Goal: Check status: Check status

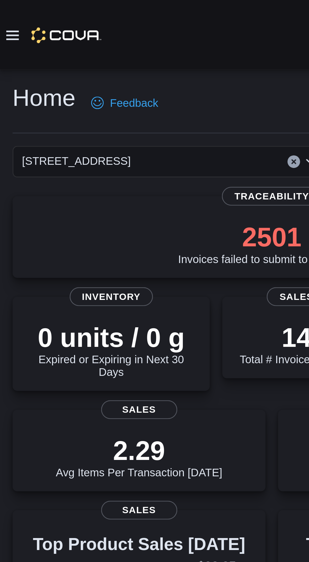
click at [5, 15] on icon at bounding box center [5, 14] width 5 height 5
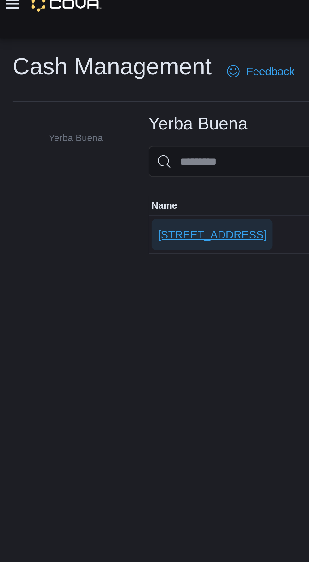
click at [96, 105] on span "[STREET_ADDRESS]" at bounding box center [85, 107] width 44 height 13
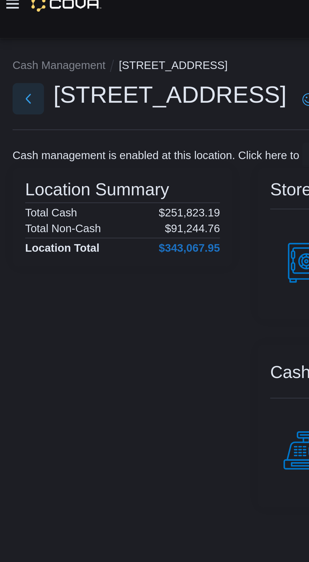
click at [12, 54] on button "Next" at bounding box center [11, 52] width 13 height 13
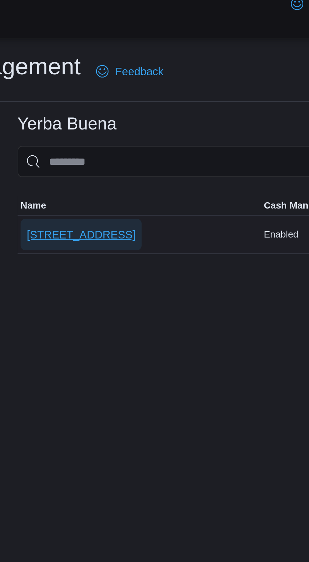
click at [93, 107] on span "[STREET_ADDRESS]" at bounding box center [85, 107] width 44 height 6
